Goal: Information Seeking & Learning: Learn about a topic

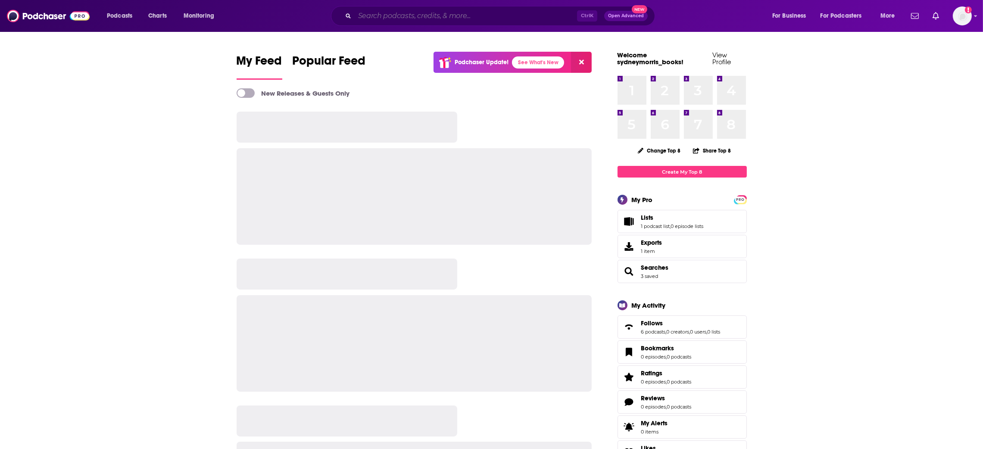
click at [529, 17] on input "Search podcasts, credits, & more..." at bounding box center [466, 16] width 222 height 14
paste input "Bitch Sesh"
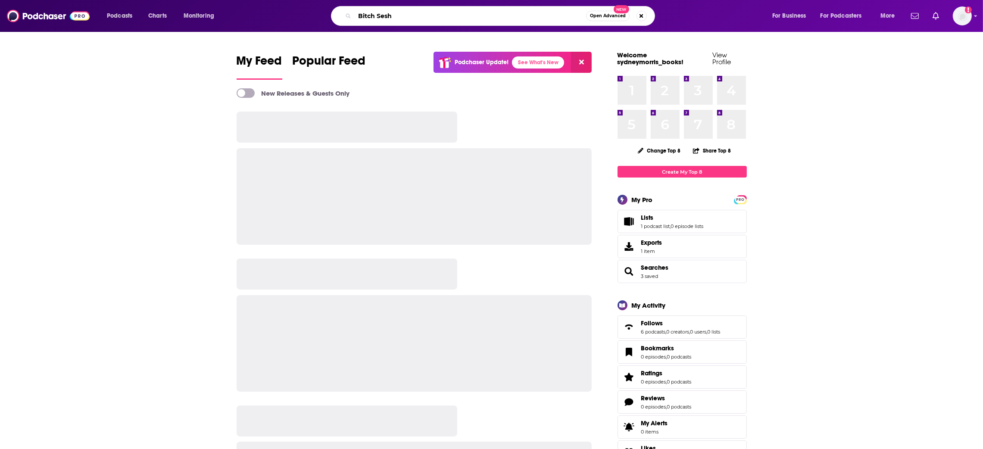
type input "Bitch Sesh"
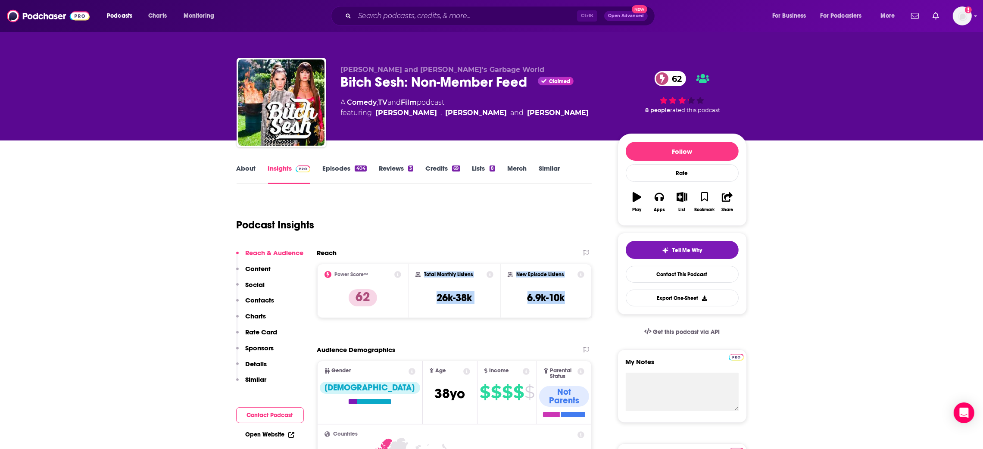
drag, startPoint x: 569, startPoint y: 299, endPoint x: 422, endPoint y: 280, distance: 147.7
click at [422, 280] on div "Power Score™ 62 Total Monthly Listens 26k-38k New Episode Listens 6.9k-10k" at bounding box center [454, 291] width 275 height 54
copy div "Total Monthly Listens 26k-38k New Episode Listens 6.9k-10k"
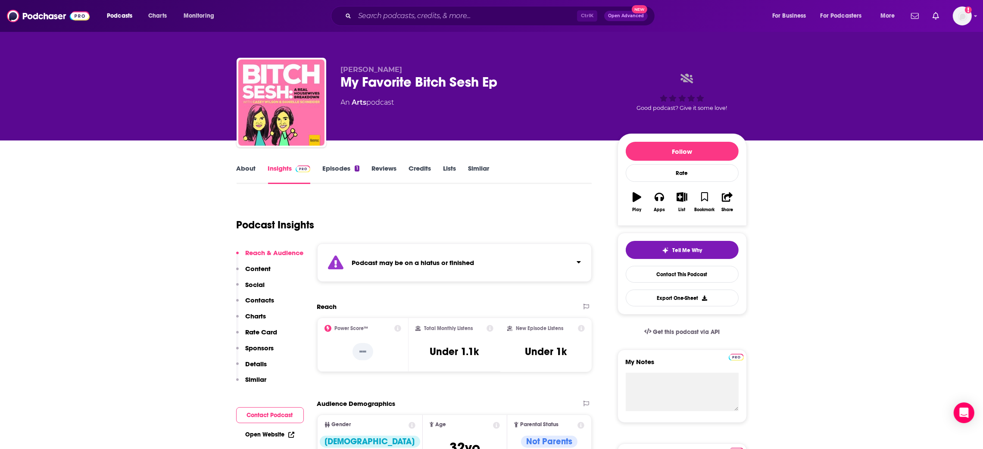
click at [344, 172] on link "Episodes 1" at bounding box center [340, 174] width 37 height 20
